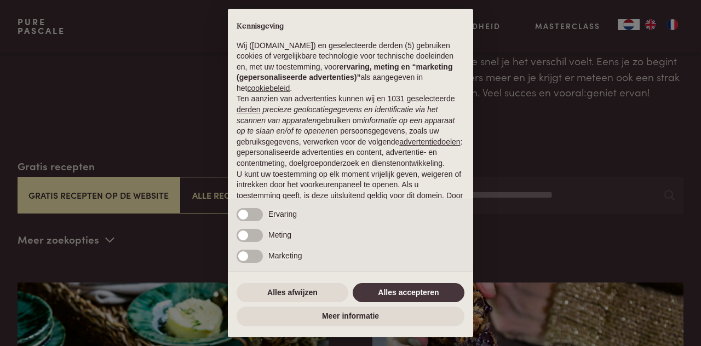
scroll to position [93, 0]
click at [426, 285] on button "Alles accepteren" at bounding box center [409, 293] width 112 height 20
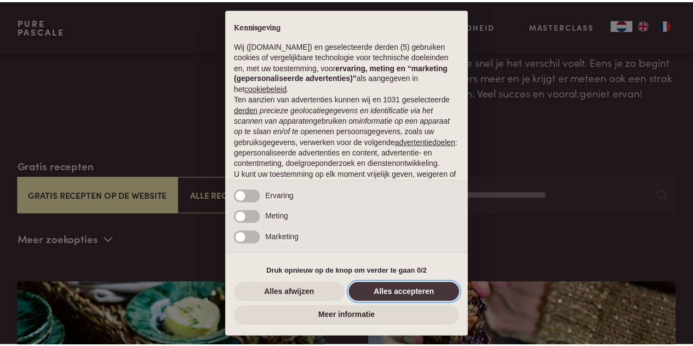
scroll to position [94, 0]
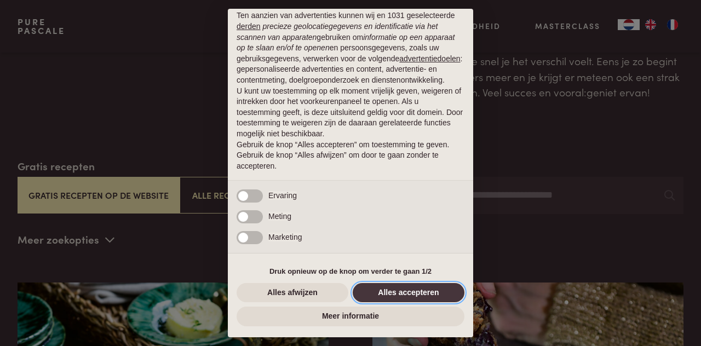
click at [417, 293] on button "Alles accepteren" at bounding box center [409, 293] width 112 height 20
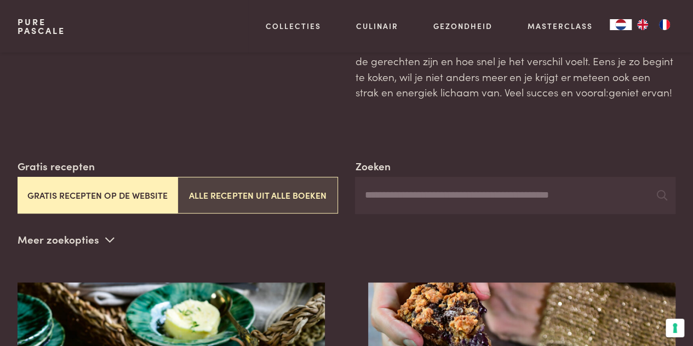
click at [253, 194] on button "Alle recepten uit alle boeken" at bounding box center [257, 195] width 160 height 37
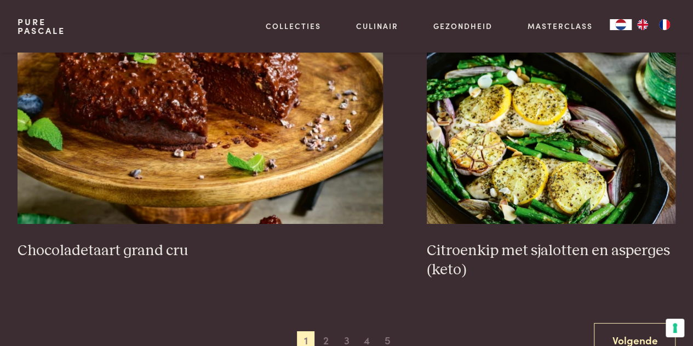
scroll to position [1946, 0]
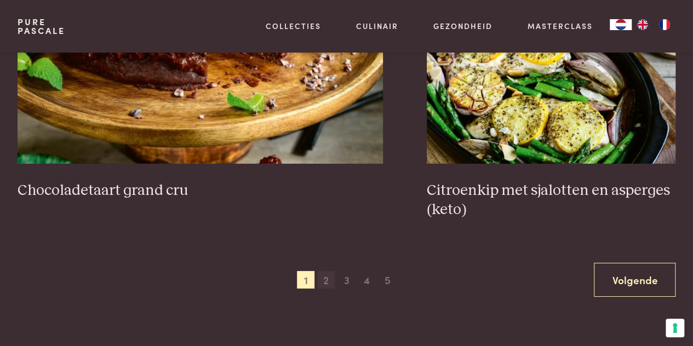
click at [324, 278] on span "2" at bounding box center [326, 280] width 18 height 18
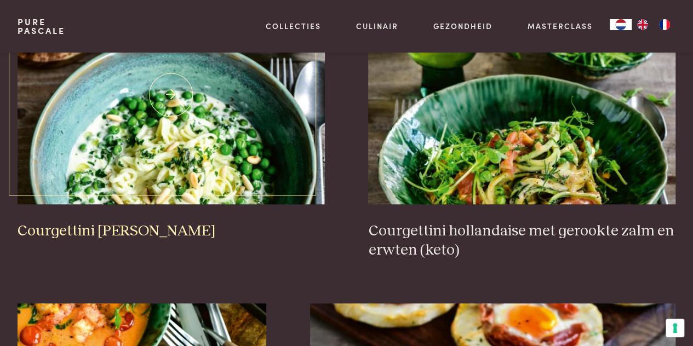
scroll to position [405, 0]
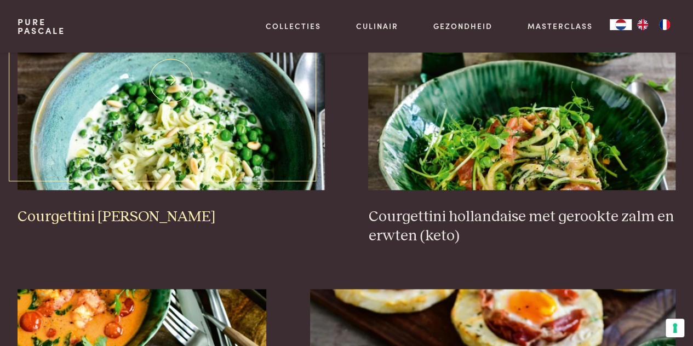
click at [207, 154] on img at bounding box center [171, 80] width 307 height 219
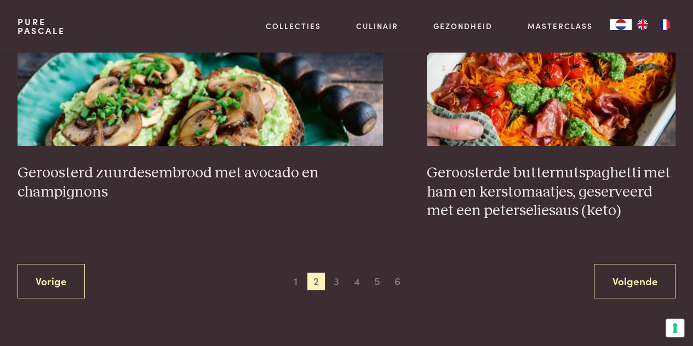
scroll to position [2004, 0]
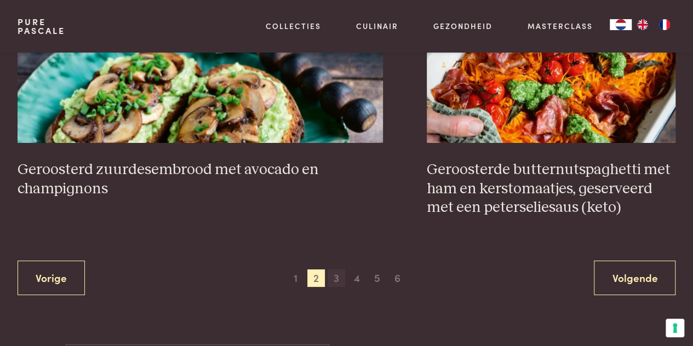
click at [339, 272] on span "3" at bounding box center [337, 279] width 18 height 18
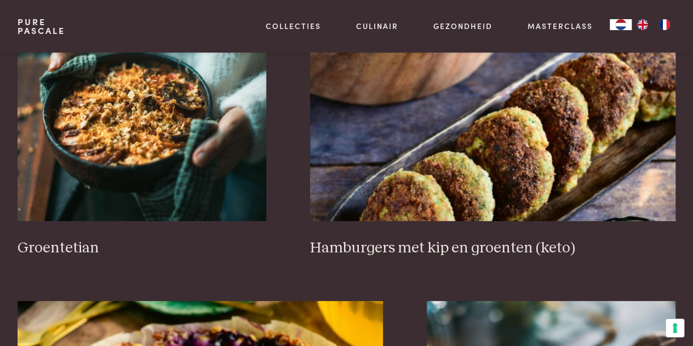
scroll to position [1608, 0]
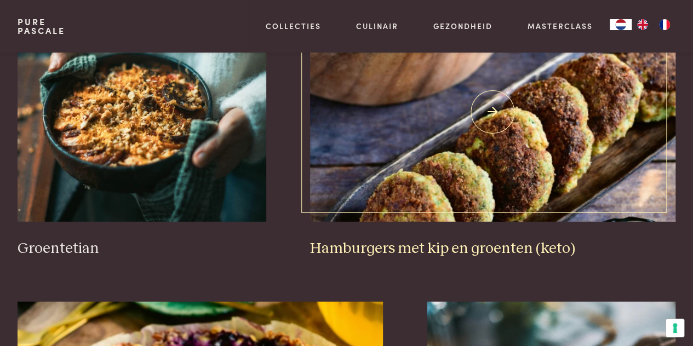
click at [475, 170] on img at bounding box center [493, 112] width 366 height 219
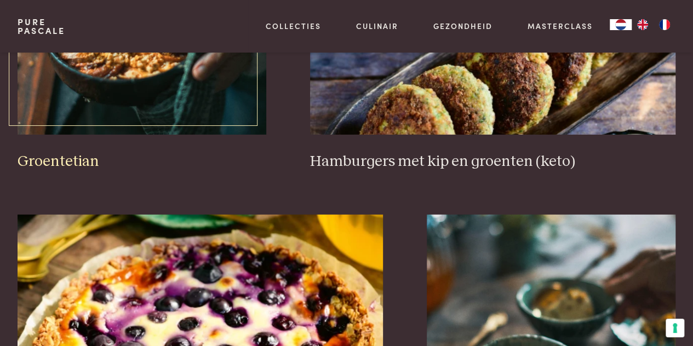
scroll to position [1695, 0]
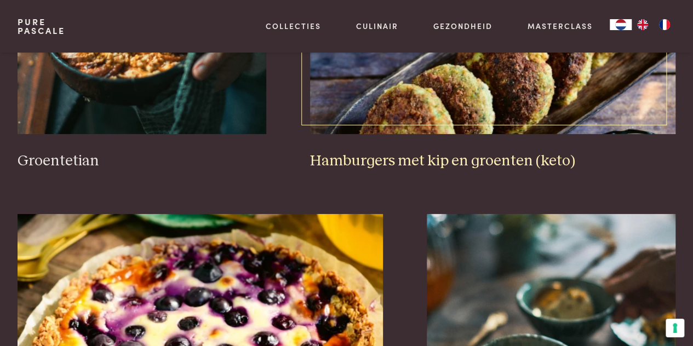
click at [371, 164] on h3 "Hamburgers met kip en groenten (keto)" at bounding box center [493, 161] width 366 height 19
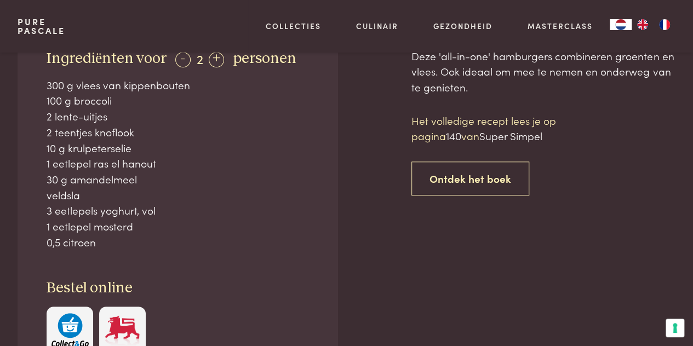
scroll to position [464, 0]
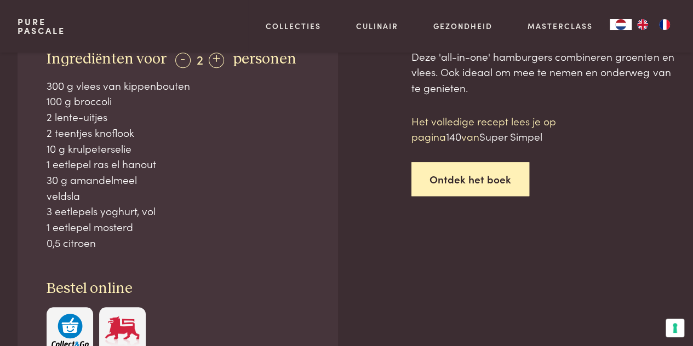
click at [453, 181] on link "Ontdek het boek" at bounding box center [470, 179] width 118 height 35
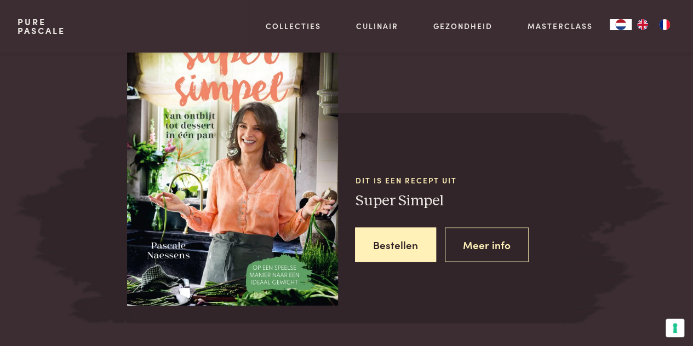
scroll to position [1035, 0]
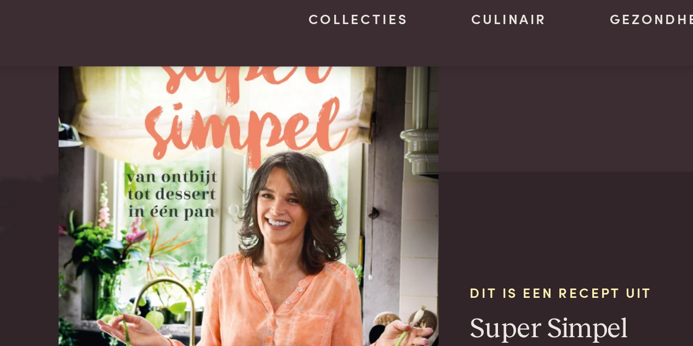
scroll to position [1035, 0]
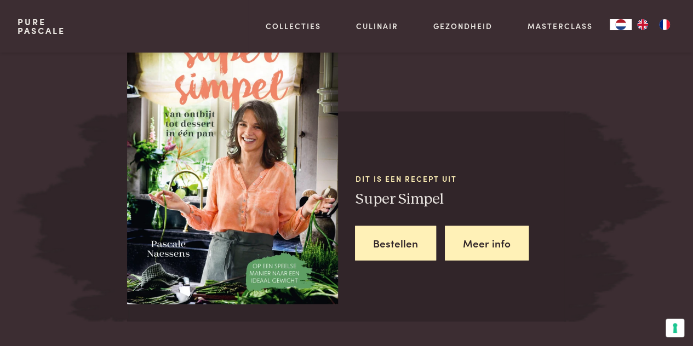
click at [488, 242] on link "Meer info" at bounding box center [487, 243] width 84 height 35
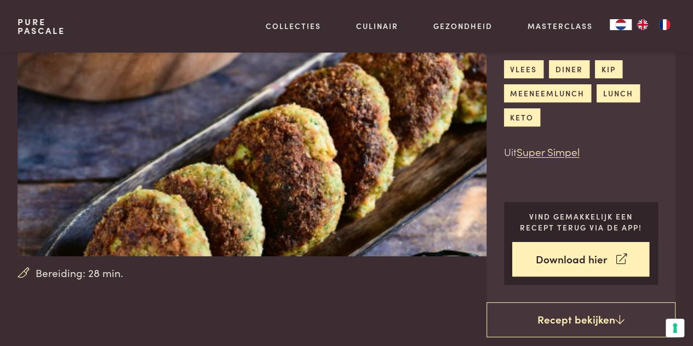
scroll to position [91, 0]
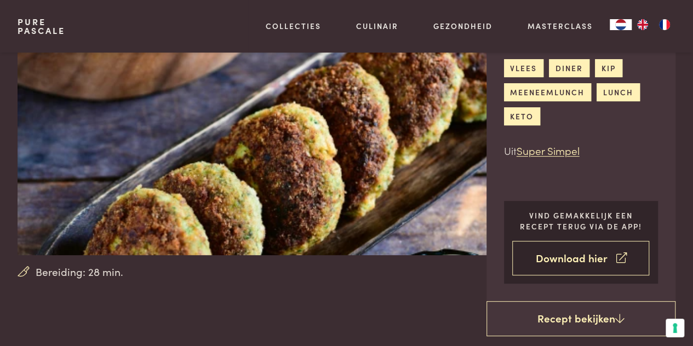
click at [576, 260] on link "Download hier" at bounding box center [580, 258] width 137 height 35
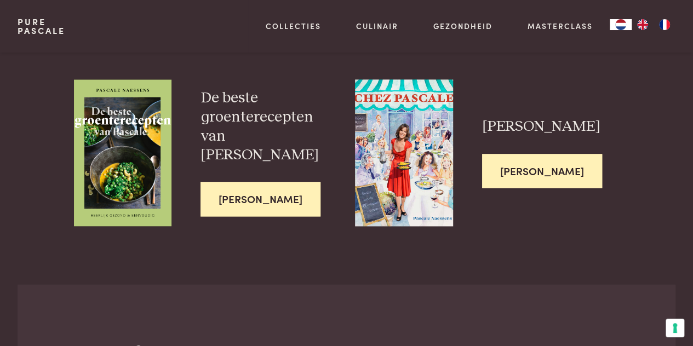
scroll to position [2724, 0]
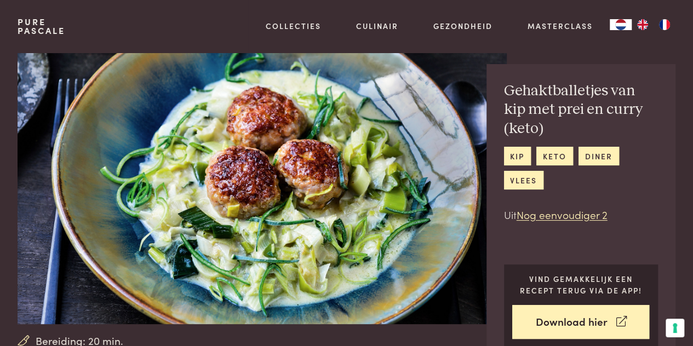
scroll to position [21, 0]
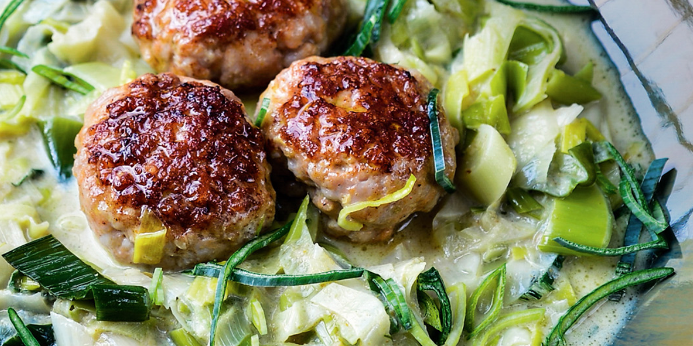
click at [283, 190] on img at bounding box center [262, 178] width 489 height 294
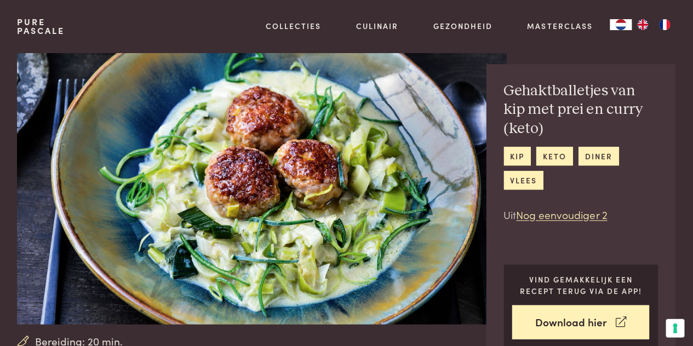
scroll to position [22, 0]
